Goal: Task Accomplishment & Management: Manage account settings

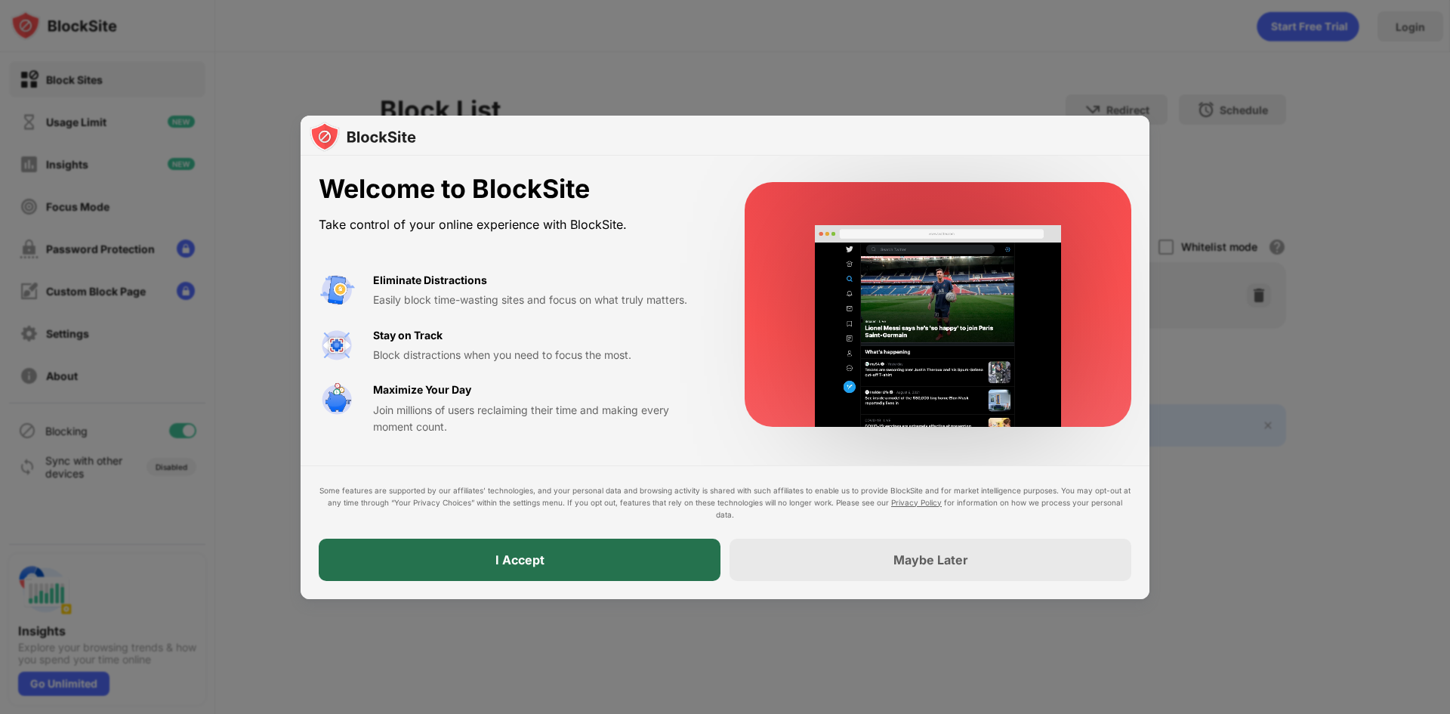
click at [474, 561] on div "I Accept" at bounding box center [520, 560] width 402 height 42
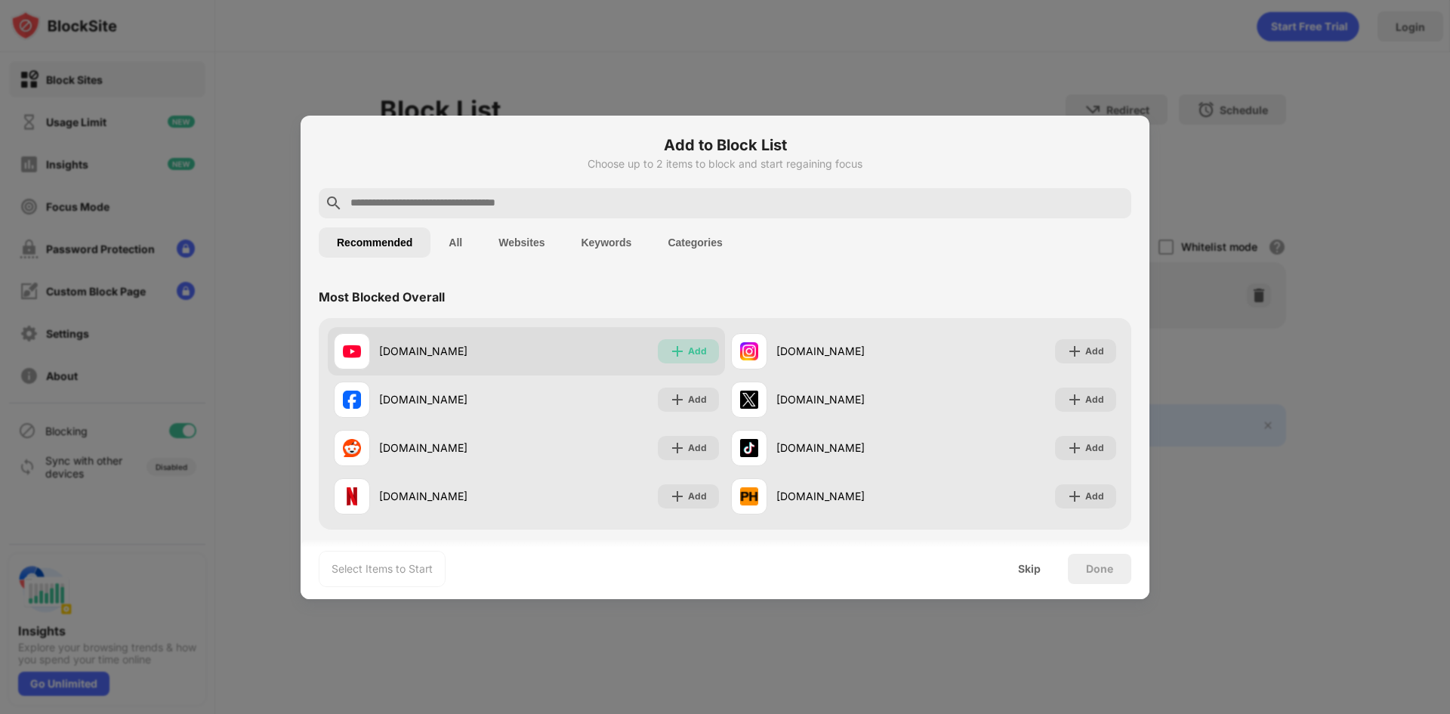
click at [694, 348] on div "Add" at bounding box center [697, 351] width 19 height 15
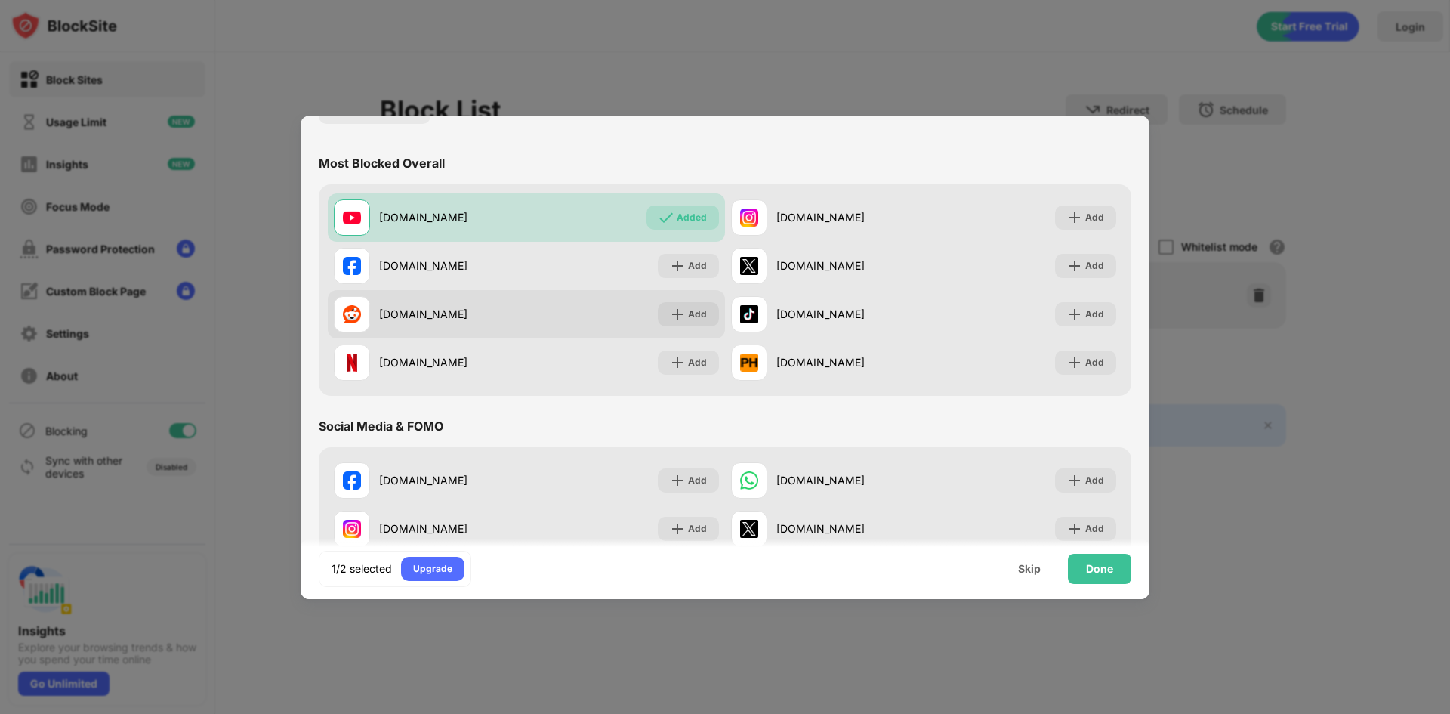
scroll to position [134, 0]
click at [681, 311] on div "Add" at bounding box center [688, 313] width 61 height 24
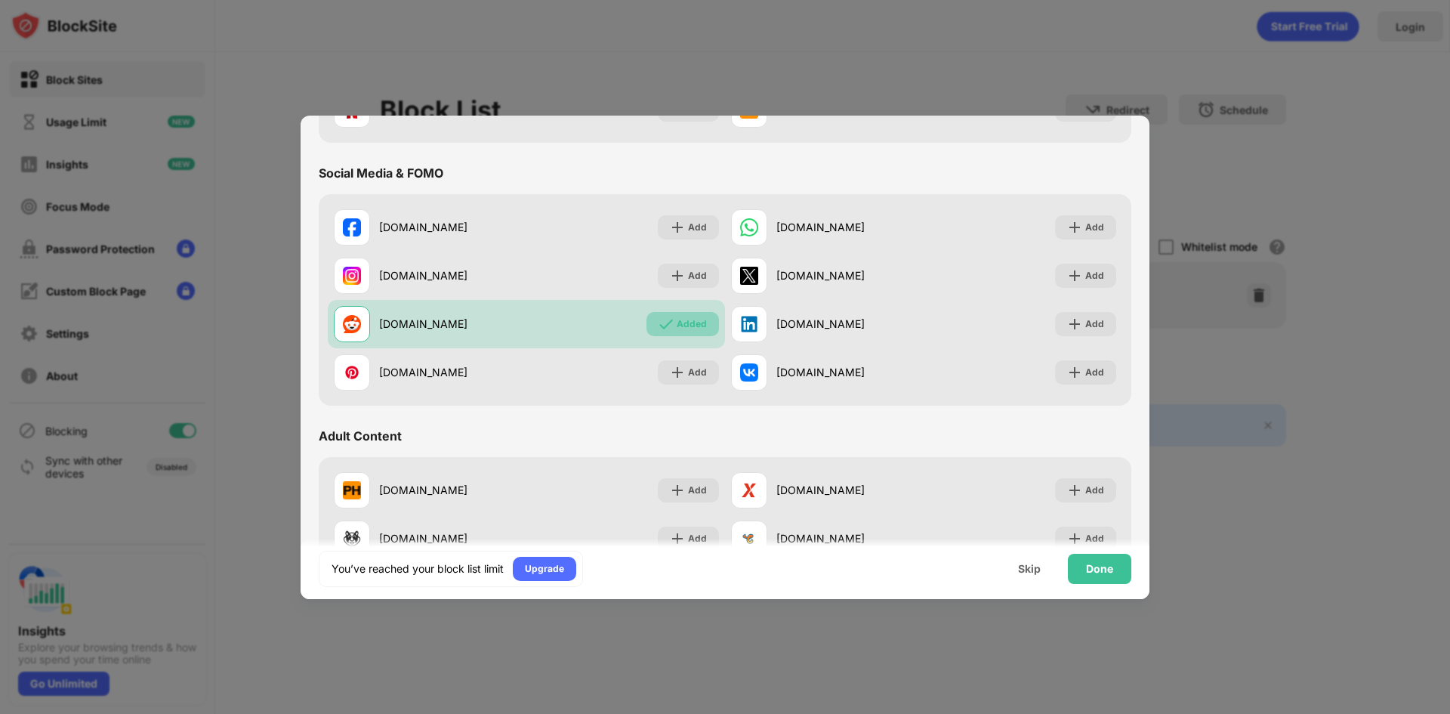
scroll to position [394, 0]
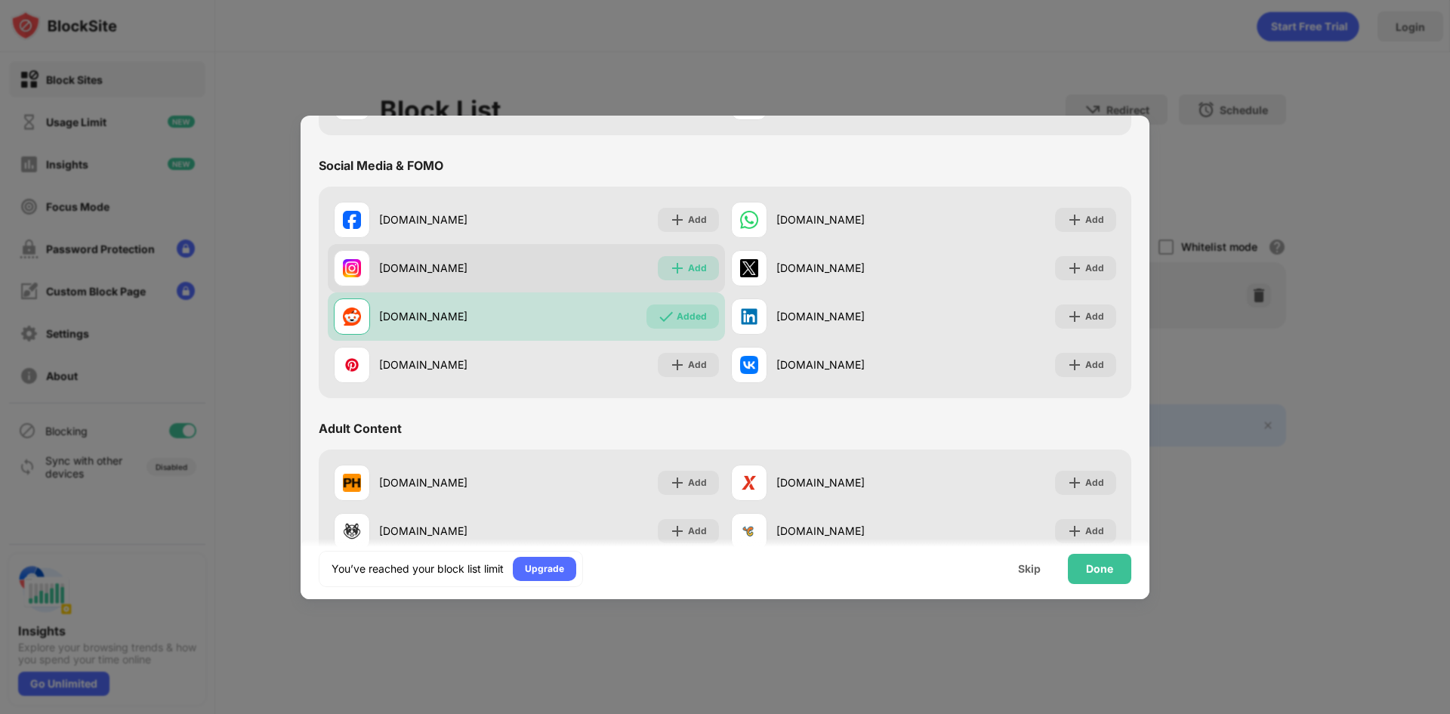
click at [693, 271] on div "Add" at bounding box center [697, 268] width 19 height 15
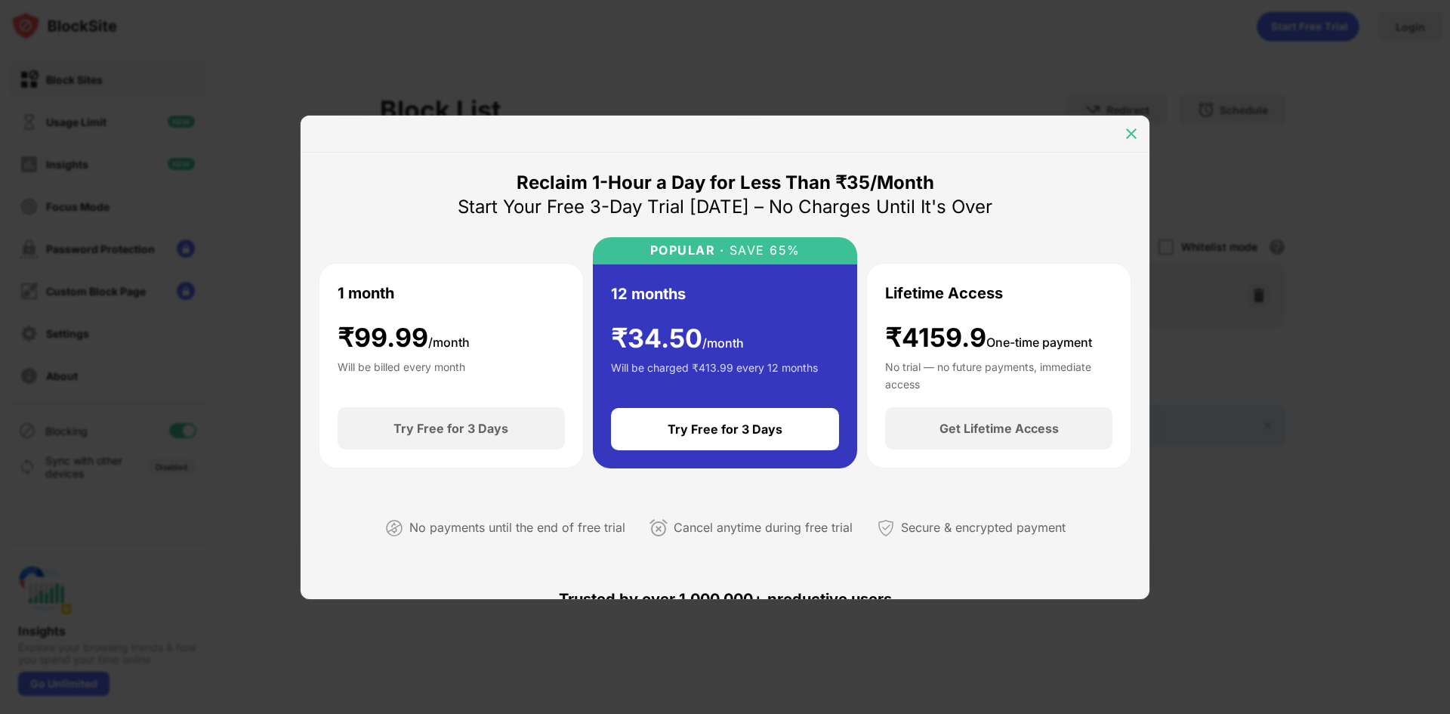
click at [1131, 132] on img at bounding box center [1131, 133] width 15 height 15
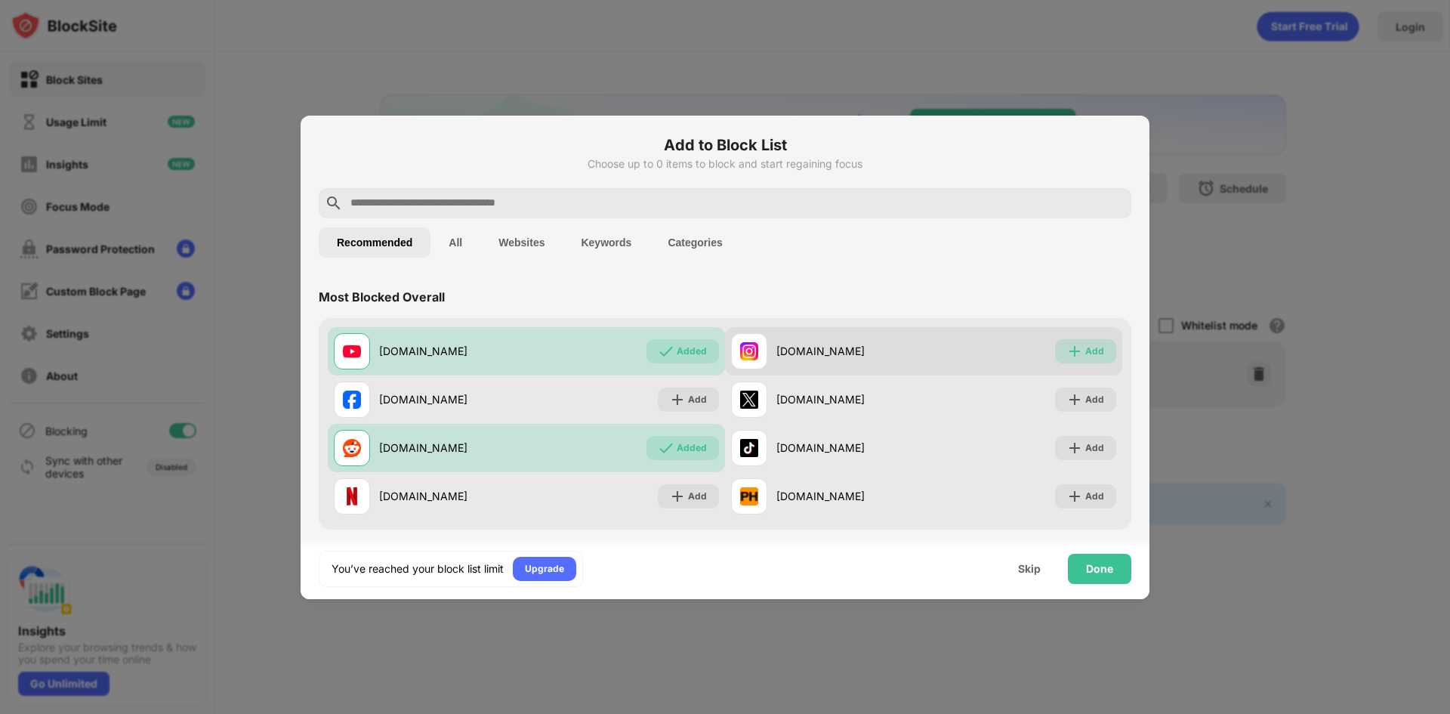
click at [1057, 342] on div "Add" at bounding box center [1085, 351] width 61 height 24
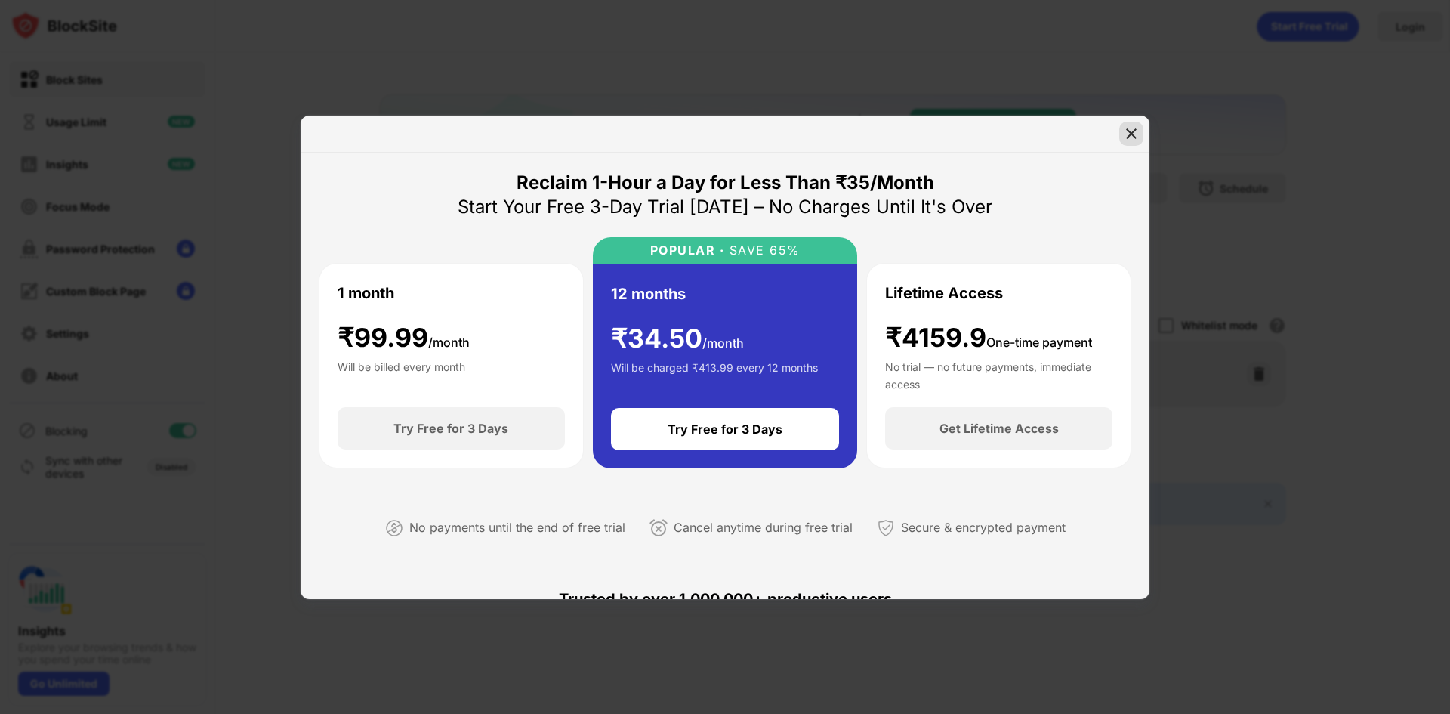
click at [1123, 137] on div at bounding box center [1131, 134] width 24 height 24
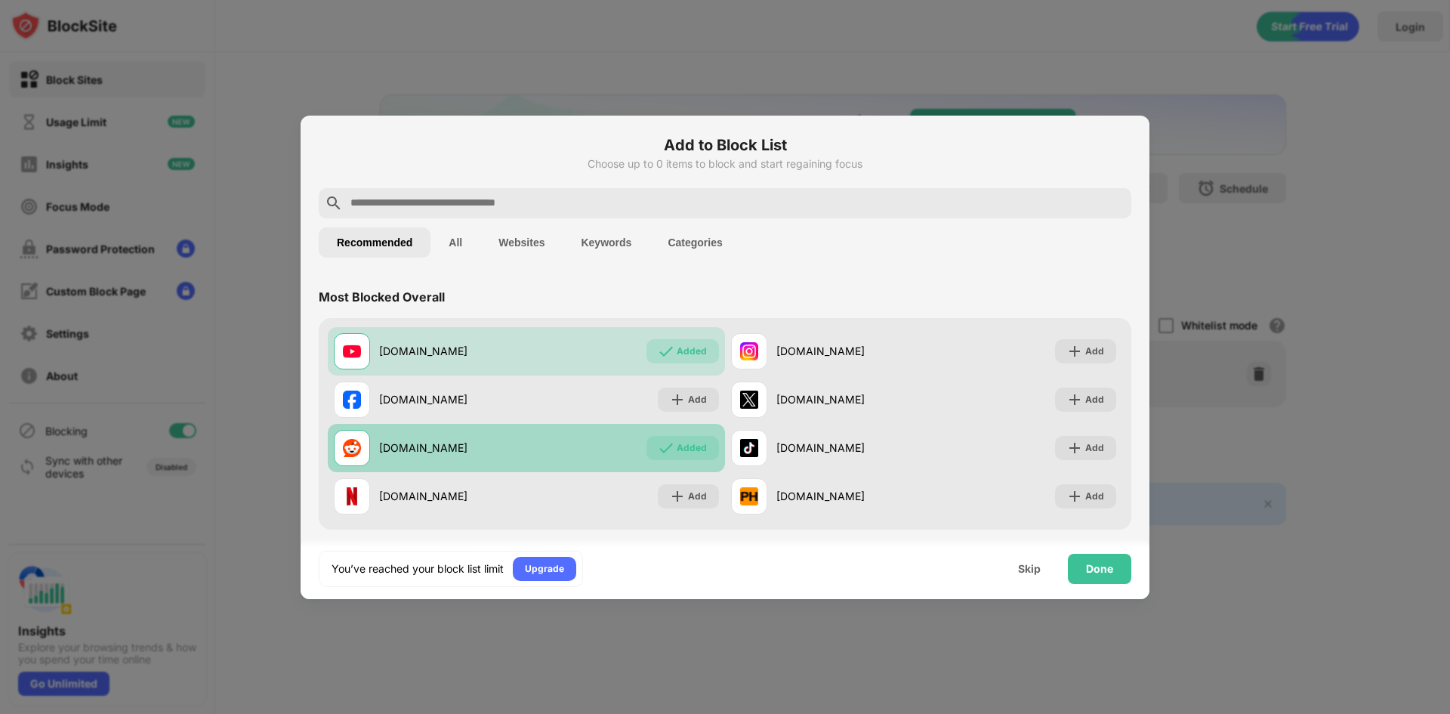
click at [699, 452] on div "Added" at bounding box center [692, 447] width 30 height 15
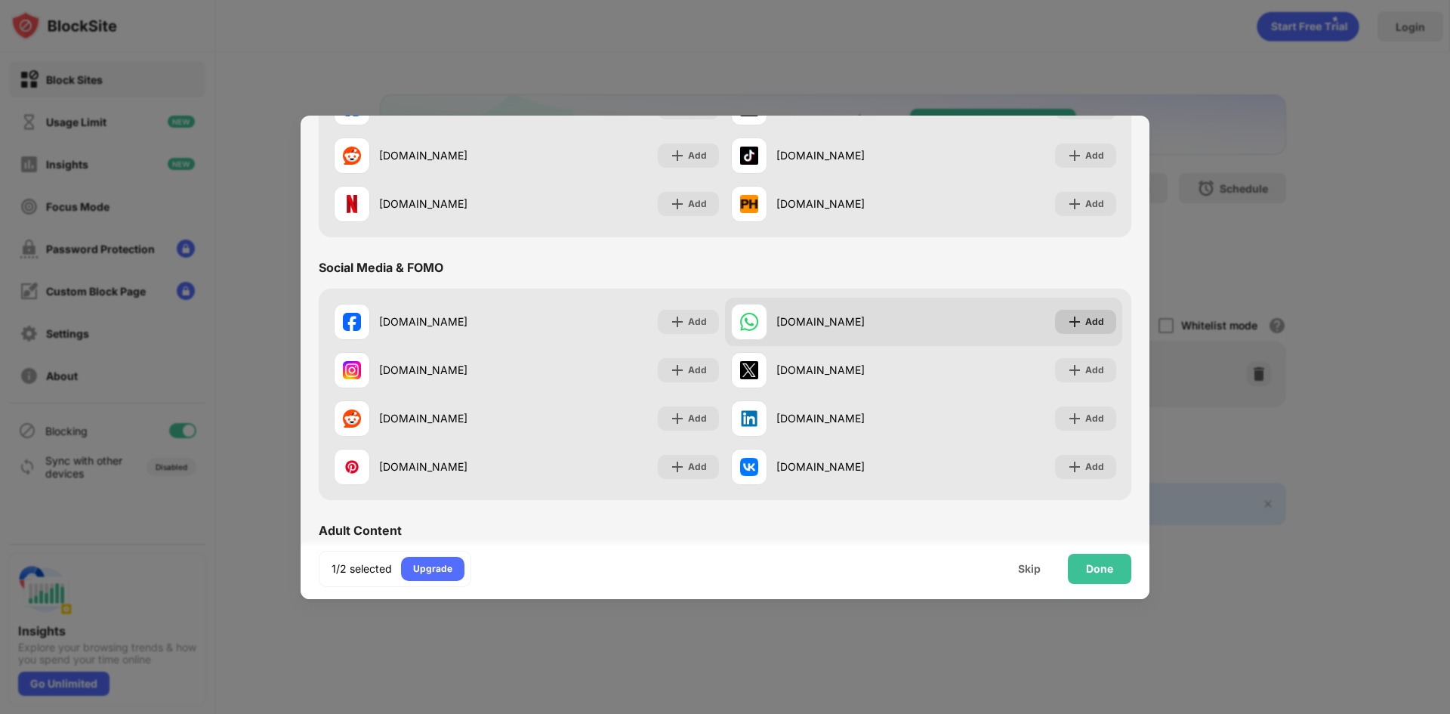
click at [1085, 322] on div "Add" at bounding box center [1094, 321] width 19 height 15
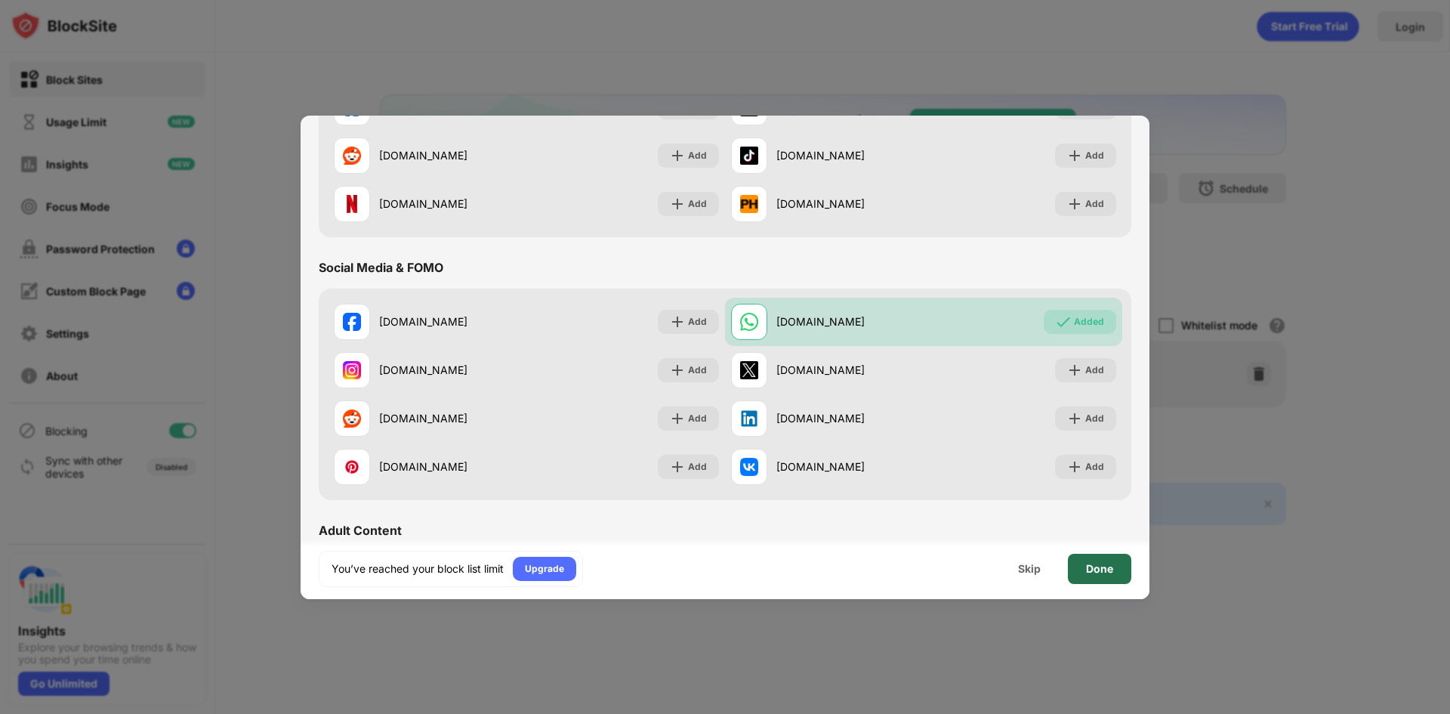
click at [1109, 559] on div "Done" at bounding box center [1099, 569] width 63 height 30
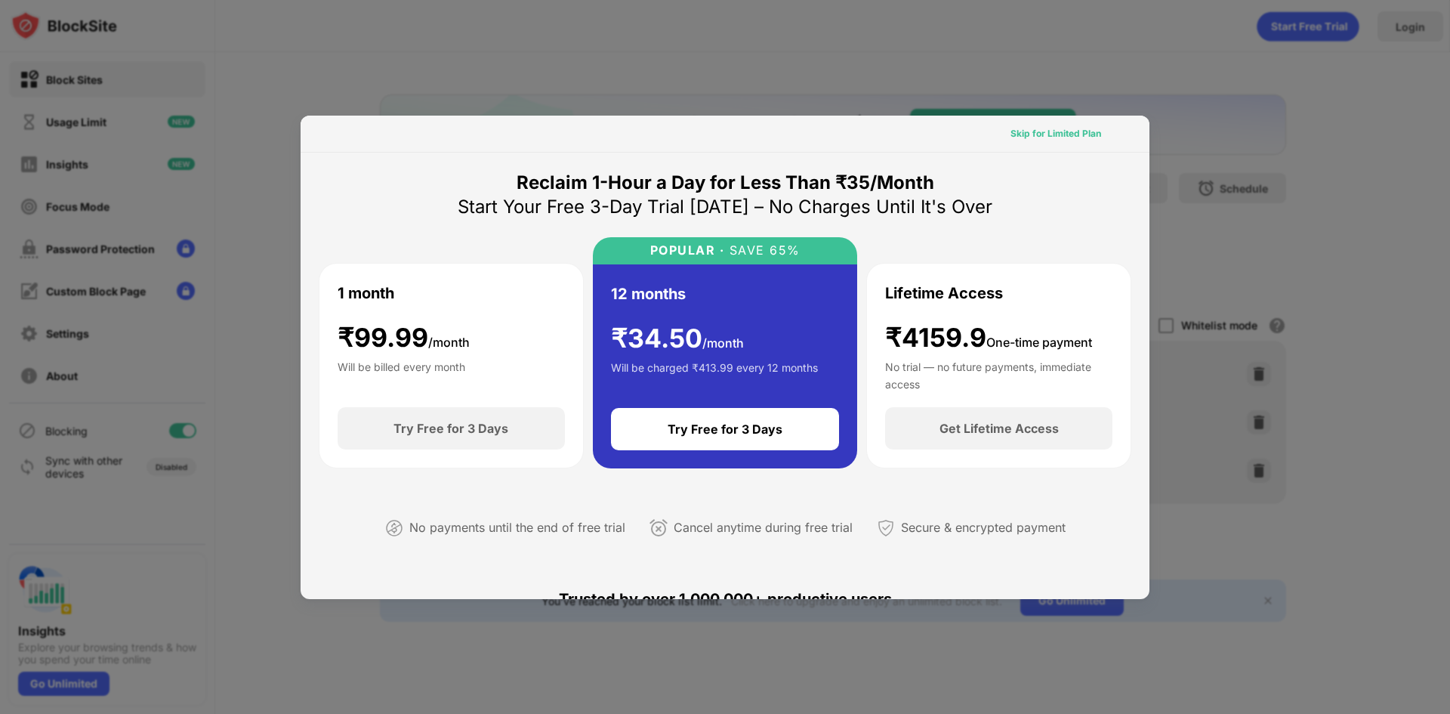
click at [1047, 135] on div "Skip for Limited Plan" at bounding box center [1056, 133] width 91 height 15
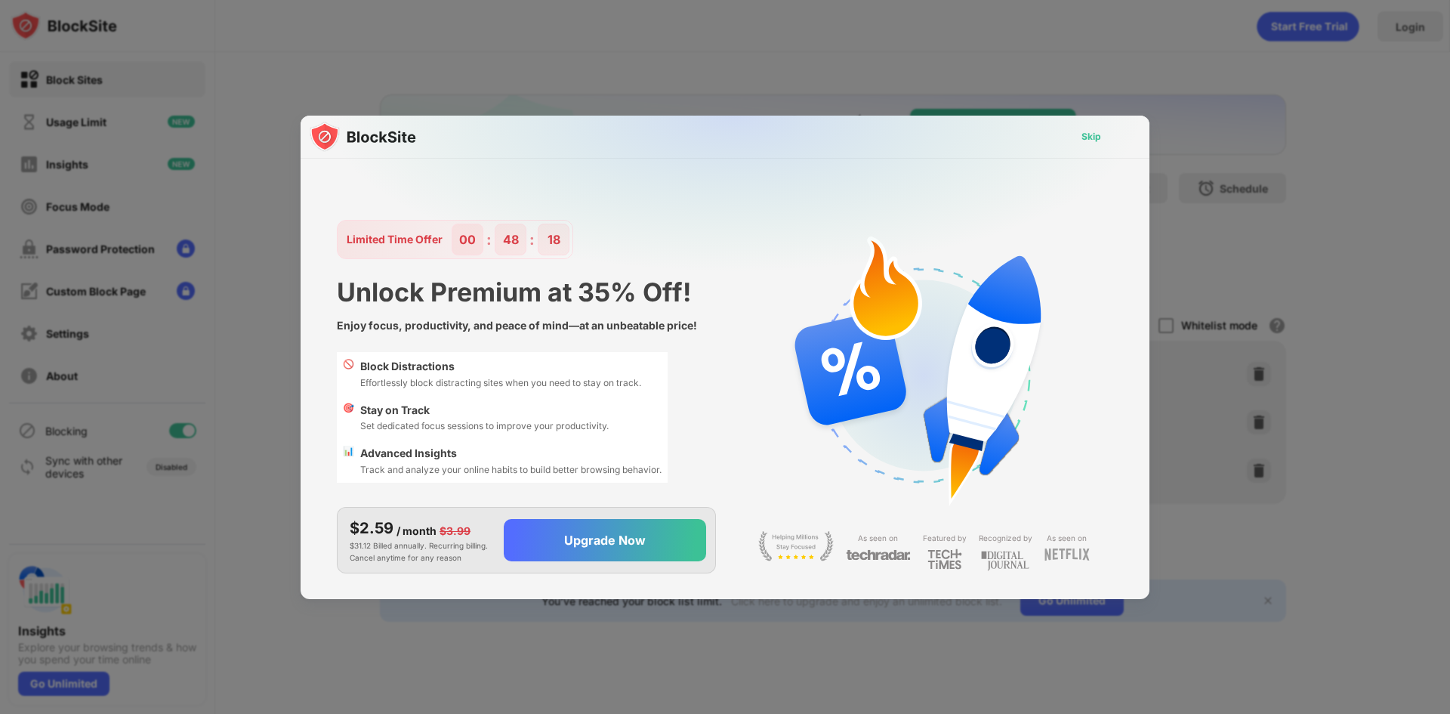
click at [1085, 135] on div "Skip" at bounding box center [1092, 136] width 20 height 15
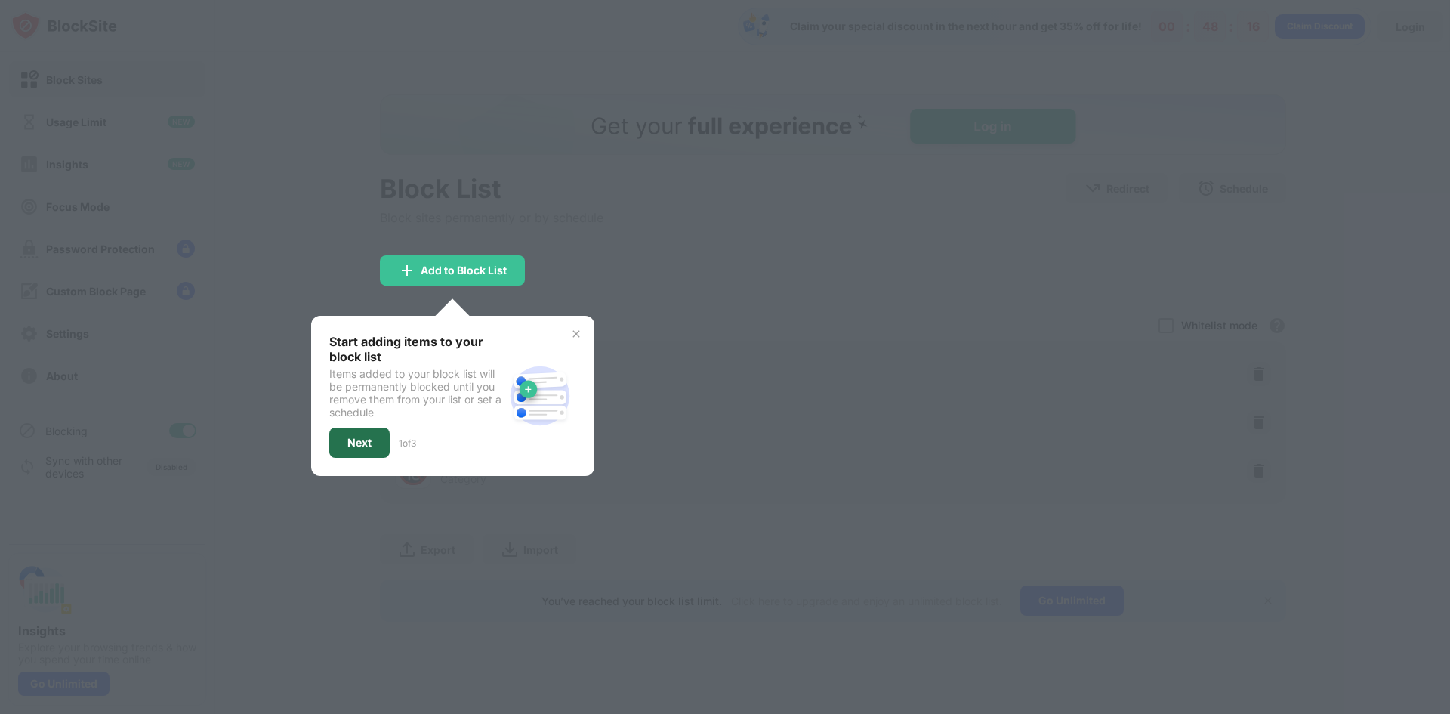
click at [354, 435] on div "Next" at bounding box center [359, 443] width 60 height 30
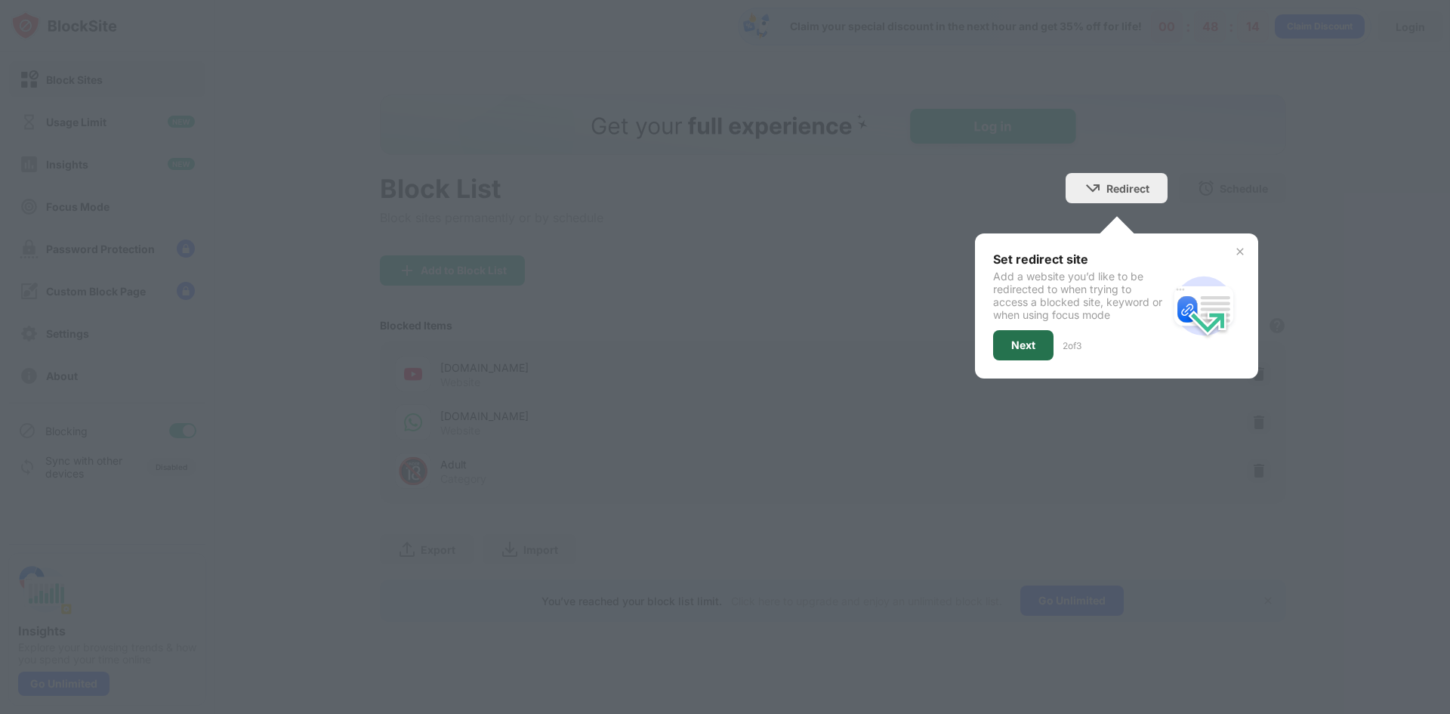
click at [1026, 339] on div "Next" at bounding box center [1023, 345] width 24 height 12
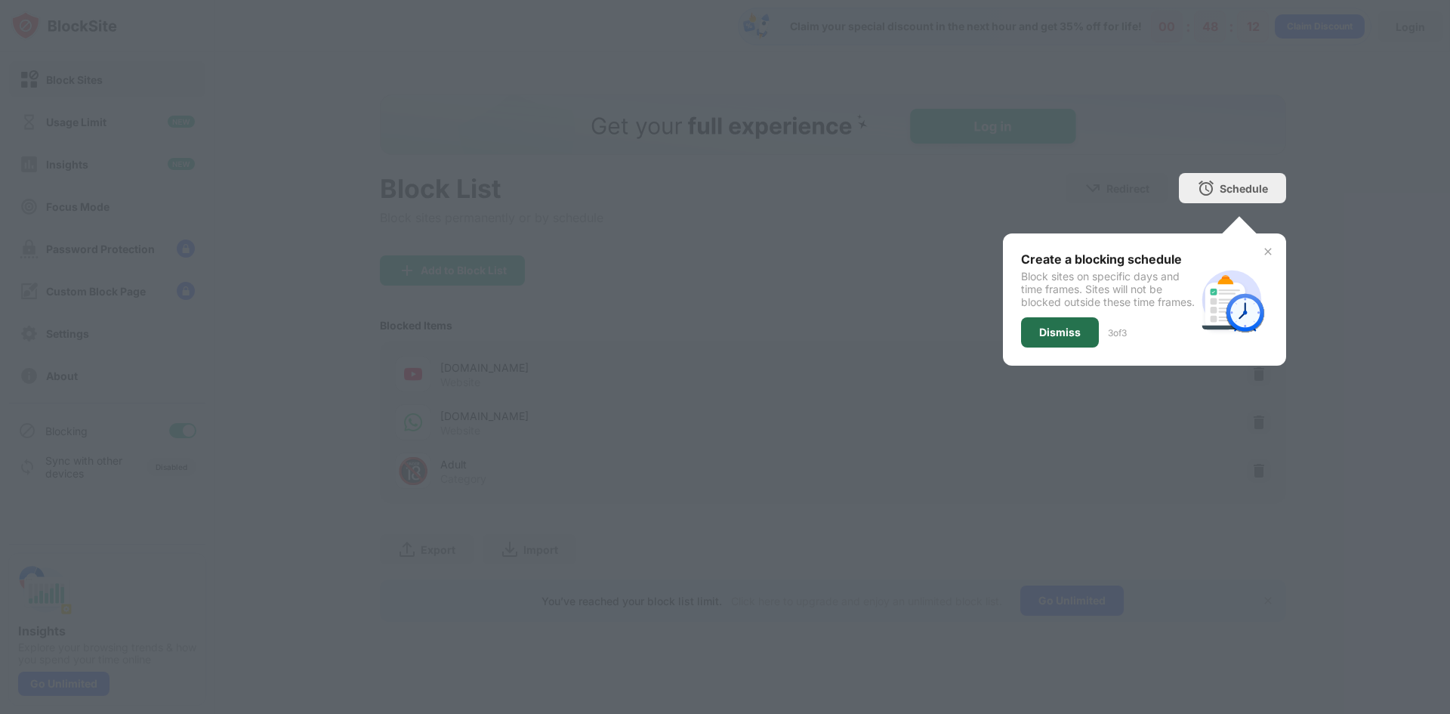
click at [1055, 338] on div "Dismiss" at bounding box center [1060, 332] width 42 height 12
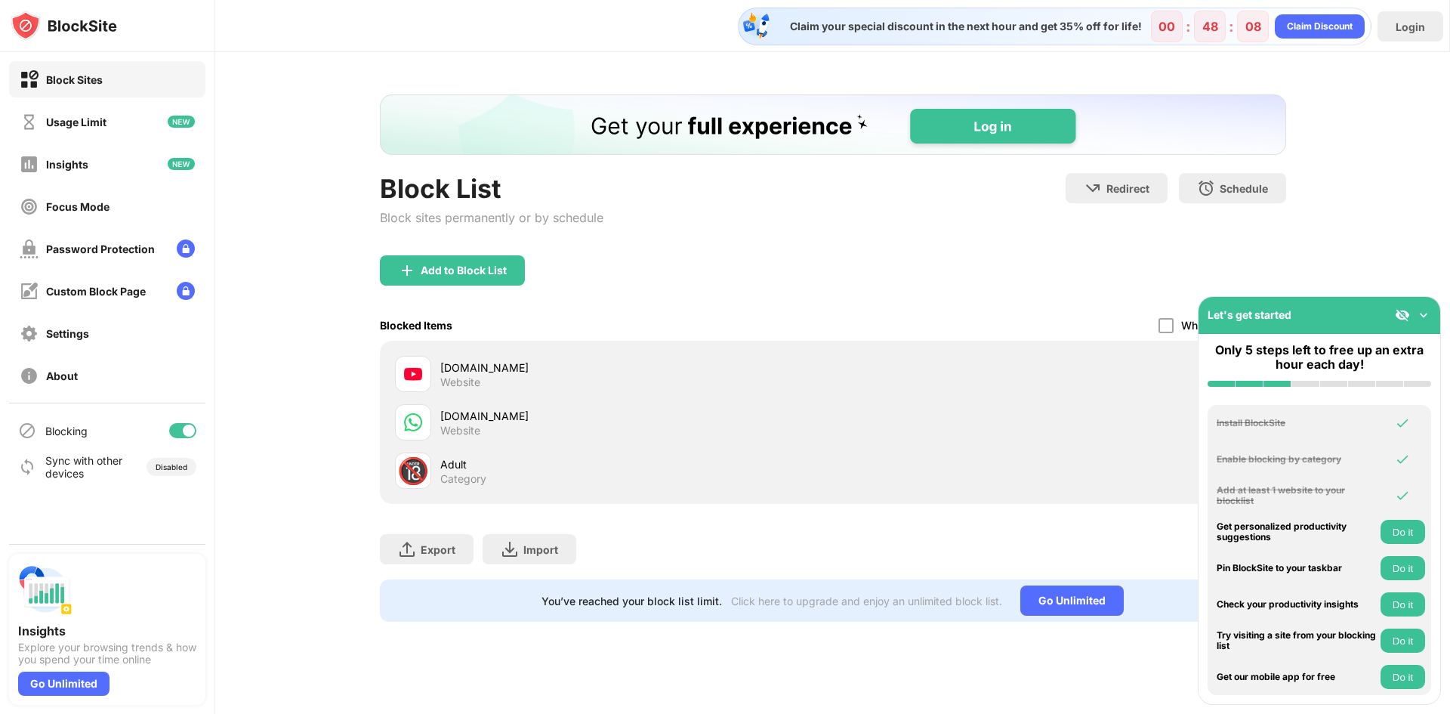
click at [1429, 317] on img at bounding box center [1423, 314] width 15 height 15
